Goal: Obtain resource: Obtain resource

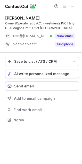
scroll to position [116, 82]
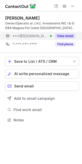
click at [69, 38] on button "View email" at bounding box center [65, 35] width 20 height 5
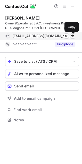
click at [72, 36] on span at bounding box center [73, 36] width 4 height 4
click at [71, 35] on span at bounding box center [73, 36] width 4 height 4
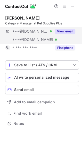
scroll to position [120, 82]
click at [68, 32] on button "View email" at bounding box center [65, 31] width 20 height 5
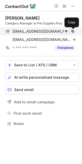
click at [72, 31] on span at bounding box center [73, 31] width 4 height 4
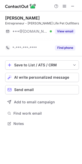
scroll to position [112, 82]
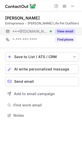
click at [64, 32] on button "View email" at bounding box center [65, 31] width 20 height 5
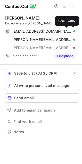
scroll to position [128, 82]
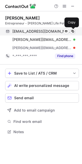
click at [71, 31] on span at bounding box center [73, 31] width 4 height 4
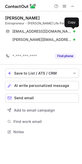
scroll to position [120, 82]
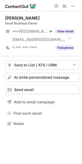
scroll to position [120, 82]
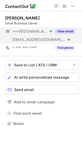
click at [64, 32] on button "View email" at bounding box center [65, 31] width 20 height 5
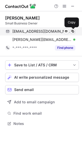
click at [73, 31] on span at bounding box center [73, 31] width 4 height 4
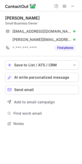
scroll to position [120, 82]
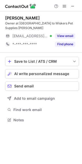
scroll to position [2, 2]
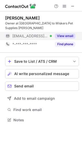
click at [62, 32] on div "View email" at bounding box center [63, 36] width 23 height 8
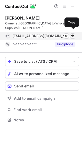
click at [71, 34] on span at bounding box center [73, 36] width 4 height 4
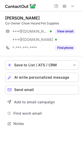
scroll to position [120, 82]
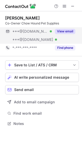
click at [57, 31] on button "View email" at bounding box center [65, 31] width 20 height 5
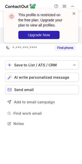
click at [74, 13] on span at bounding box center [74, 13] width 4 height 5
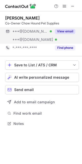
click at [61, 30] on button "View email" at bounding box center [65, 31] width 20 height 5
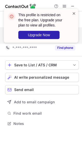
click at [73, 12] on span at bounding box center [74, 13] width 4 height 5
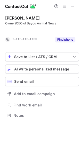
scroll to position [104, 82]
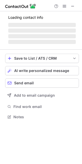
scroll to position [128, 82]
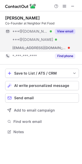
click at [61, 30] on button "View email" at bounding box center [65, 31] width 20 height 5
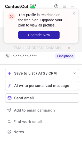
click at [73, 14] on span at bounding box center [74, 13] width 4 height 5
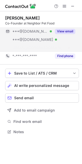
scroll to position [120, 82]
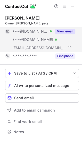
scroll to position [128, 82]
click at [69, 31] on button "View email" at bounding box center [65, 31] width 20 height 5
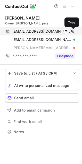
click at [73, 30] on span at bounding box center [73, 31] width 4 height 4
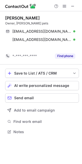
scroll to position [120, 82]
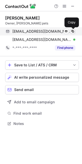
click at [74, 30] on span at bounding box center [73, 31] width 4 height 4
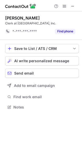
scroll to position [104, 82]
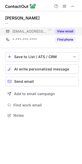
scroll to position [2, 2]
click at [69, 30] on button "View email" at bounding box center [65, 31] width 20 height 5
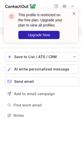
click at [73, 12] on span at bounding box center [74, 13] width 4 height 5
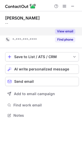
scroll to position [104, 82]
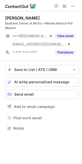
scroll to position [125, 82]
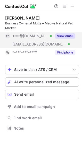
click at [64, 37] on button "View email" at bounding box center [65, 35] width 20 height 5
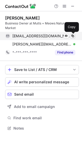
click at [72, 36] on span at bounding box center [73, 36] width 4 height 4
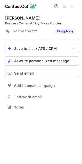
scroll to position [104, 82]
